Goal: Check status: Check status

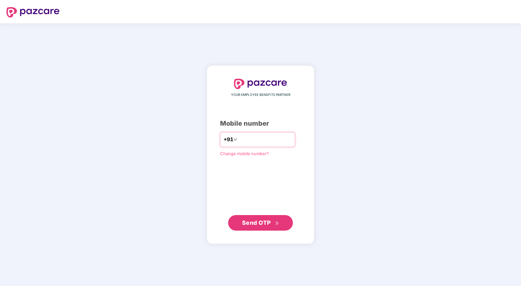
click at [263, 141] on input "number" at bounding box center [264, 139] width 53 height 10
type input "**********"
click at [255, 226] on span "Send OTP" at bounding box center [260, 222] width 37 height 9
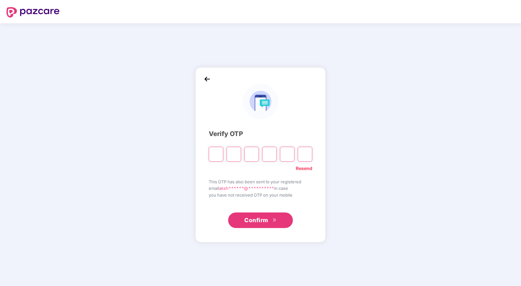
type input "*"
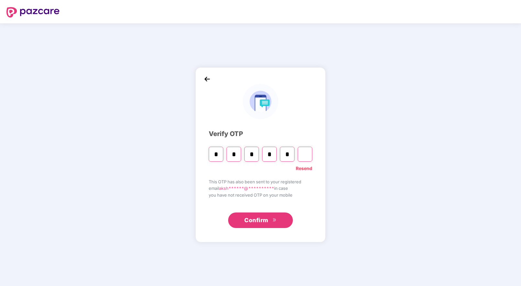
type input "*"
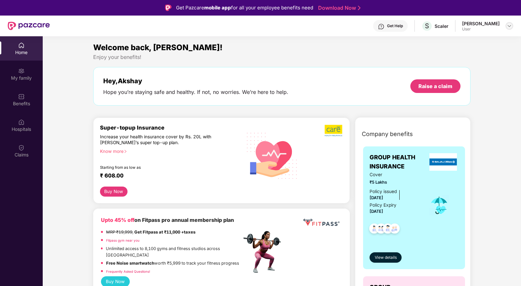
click at [507, 25] on img at bounding box center [509, 25] width 5 height 5
click at [22, 148] on img at bounding box center [21, 147] width 6 height 6
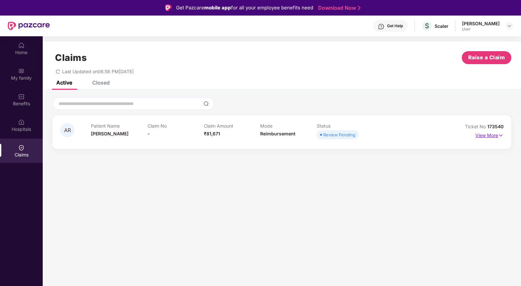
click at [478, 134] on p "View More" at bounding box center [489, 134] width 28 height 9
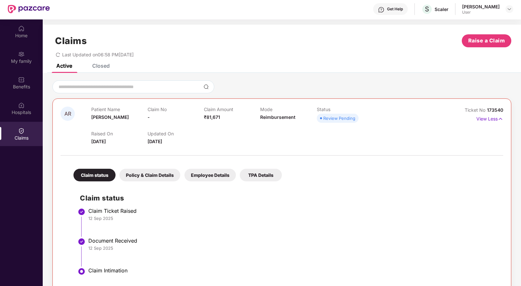
scroll to position [9, 0]
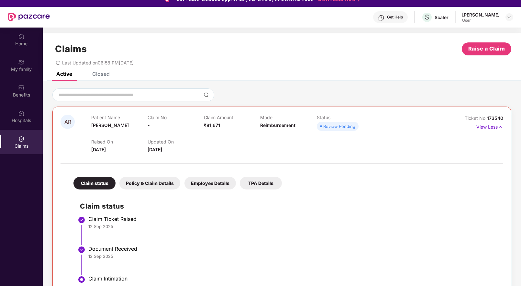
click at [157, 185] on div "Policy & Claim Details" at bounding box center [149, 183] width 61 height 13
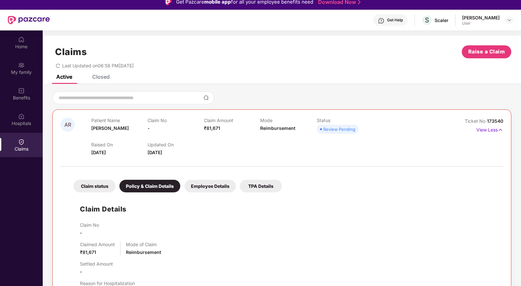
scroll to position [0, 0]
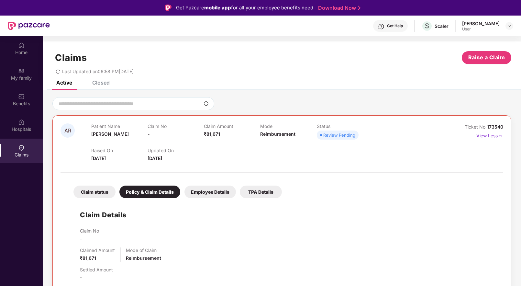
click at [208, 192] on div "Employee Details" at bounding box center [209, 191] width 51 height 13
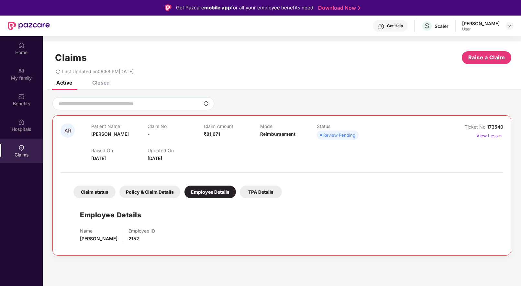
click at [262, 192] on div "TPA Details" at bounding box center [261, 191] width 42 height 13
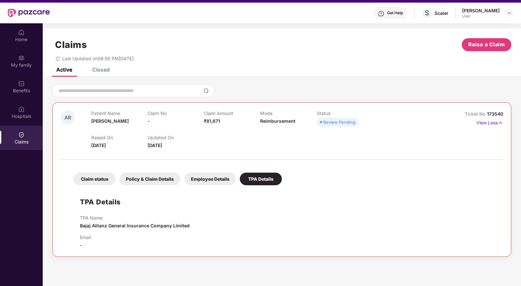
scroll to position [34, 0]
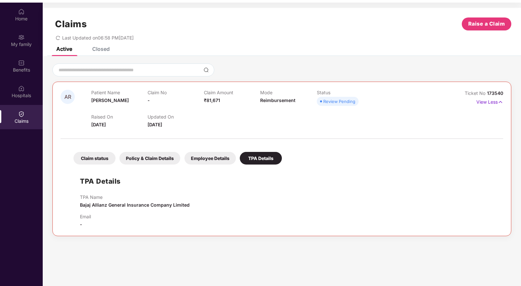
click at [68, 95] on span "AR" at bounding box center [67, 96] width 7 height 5
click at [327, 99] on div "Review Pending" at bounding box center [339, 101] width 32 height 6
click at [500, 102] on img at bounding box center [500, 101] width 5 height 7
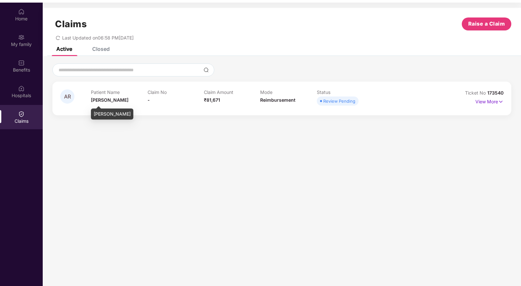
click at [107, 98] on span "[PERSON_NAME]" at bounding box center [110, 99] width 38 height 5
click at [71, 97] on span "AR" at bounding box center [67, 96] width 14 height 14
click at [488, 102] on p "View More" at bounding box center [489, 100] width 28 height 9
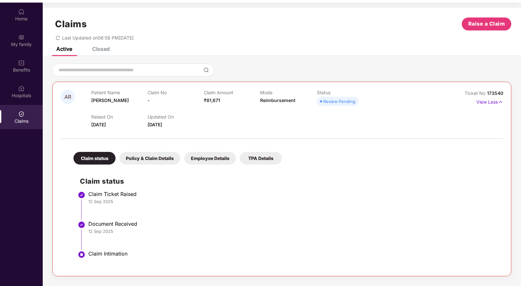
click at [152, 163] on div "Policy & Claim Details" at bounding box center [149, 158] width 61 height 13
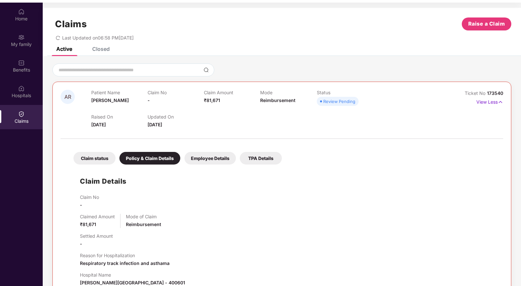
click at [195, 160] on div "Employee Details" at bounding box center [209, 158] width 51 height 13
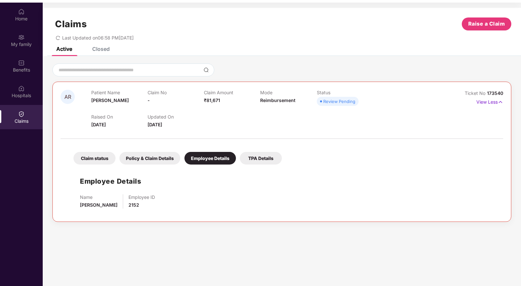
click at [273, 157] on div "TPA Details" at bounding box center [261, 158] width 42 height 13
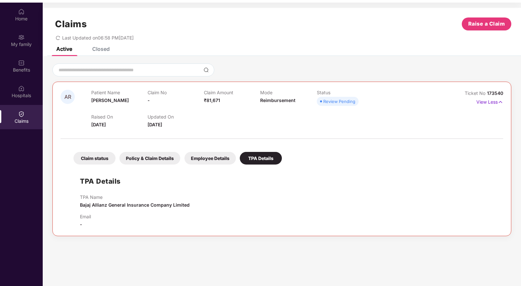
click at [90, 157] on div "Claim status" at bounding box center [94, 158] width 42 height 13
